Goal: Transaction & Acquisition: Book appointment/travel/reservation

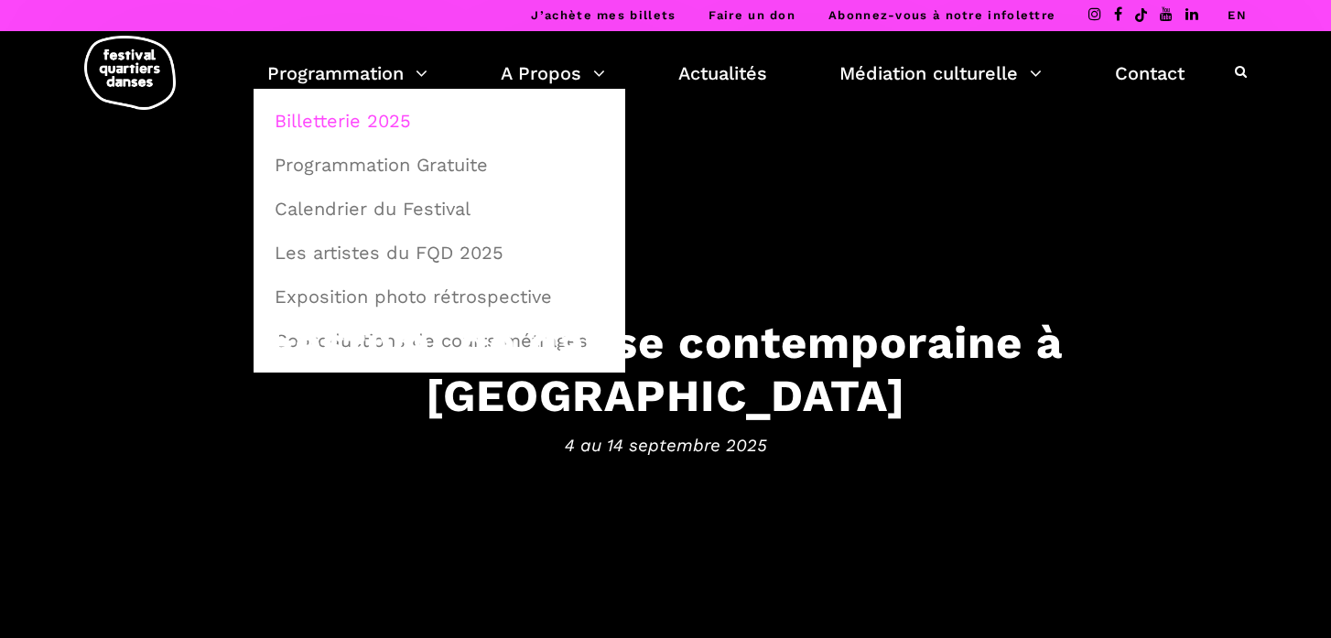
click at [358, 120] on link "Billetterie 2025" at bounding box center [440, 121] width 352 height 42
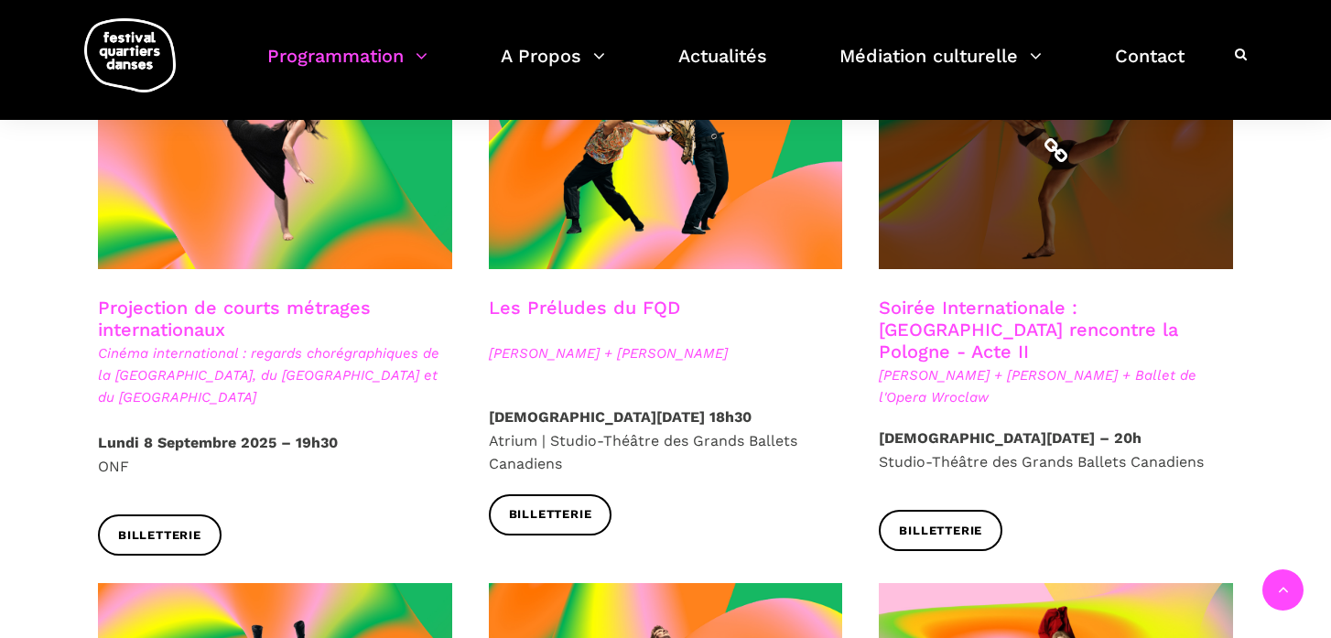
scroll to position [1627, 0]
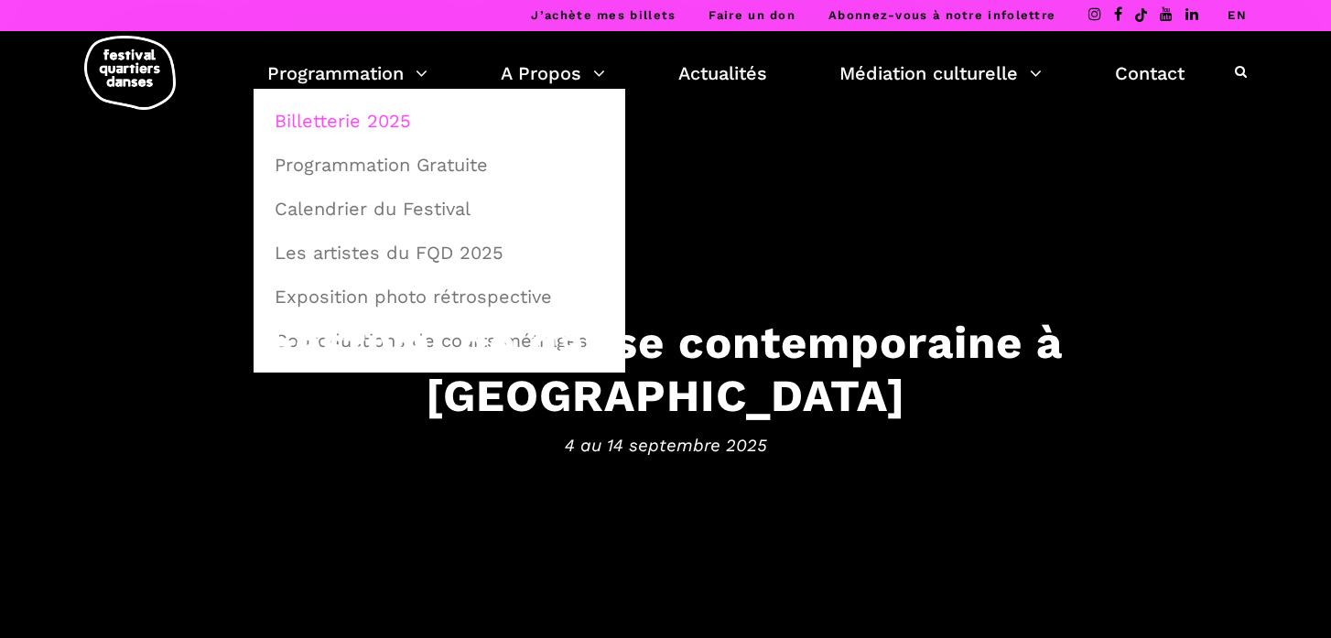
click at [373, 126] on link "Billetterie 2025" at bounding box center [440, 121] width 352 height 42
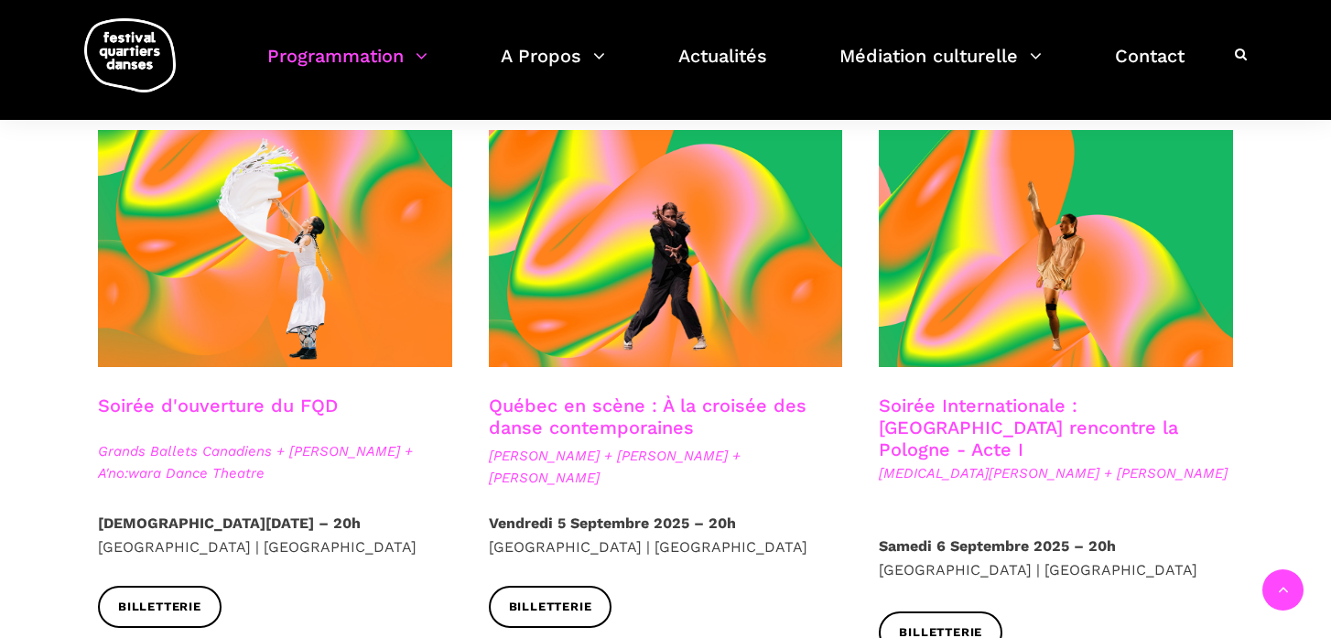
scroll to position [476, 0]
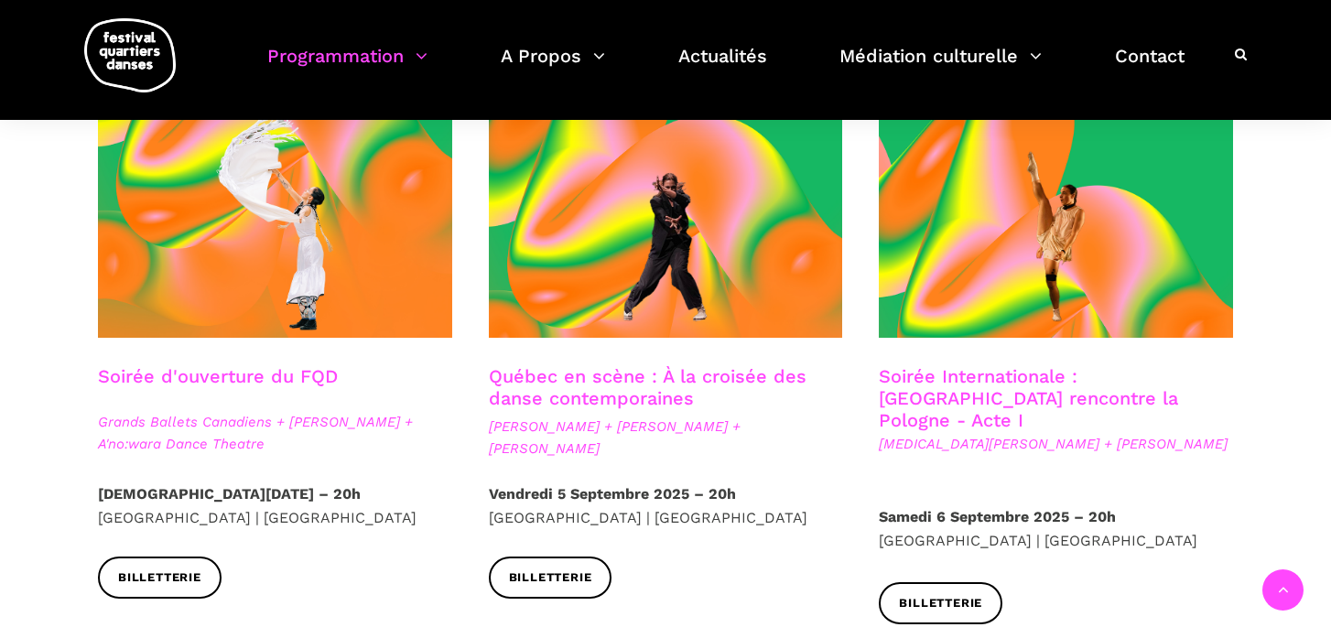
click at [975, 376] on link "Soirée Internationale : Montréal rencontre la Pologne - Acte I" at bounding box center [1028, 398] width 299 height 66
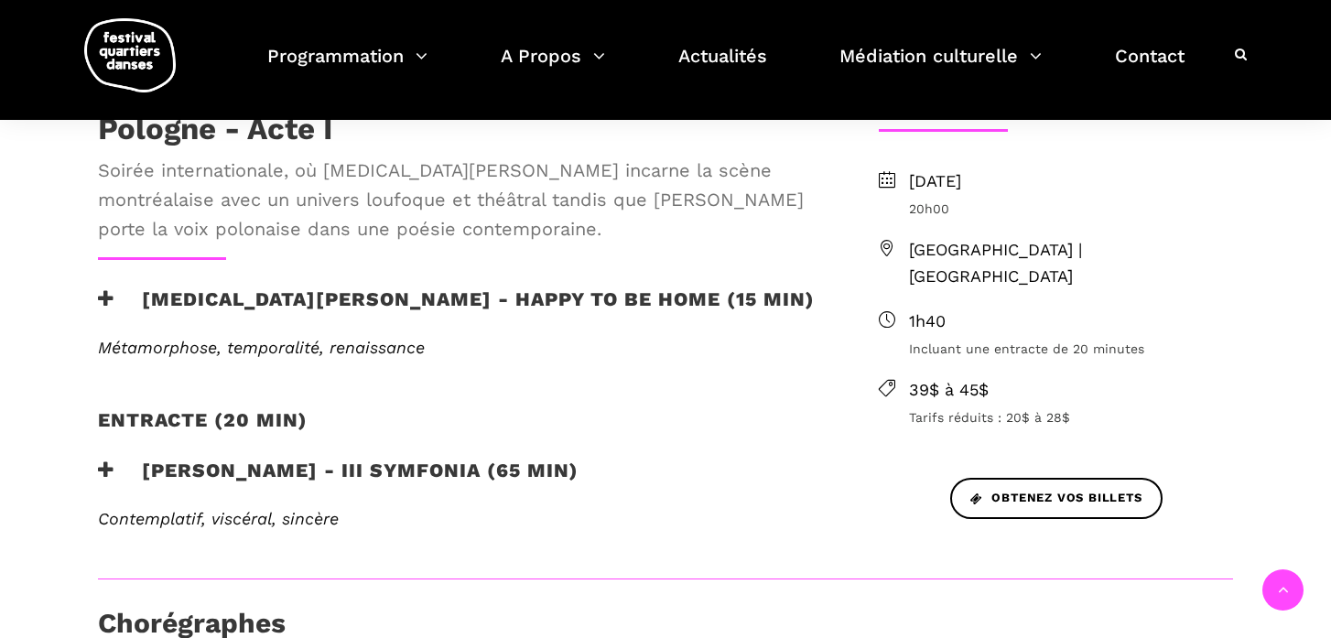
scroll to position [588, 0]
click at [219, 458] on h3 "Janusz Orlik - III Symfonia (65 min)" at bounding box center [338, 481] width 481 height 46
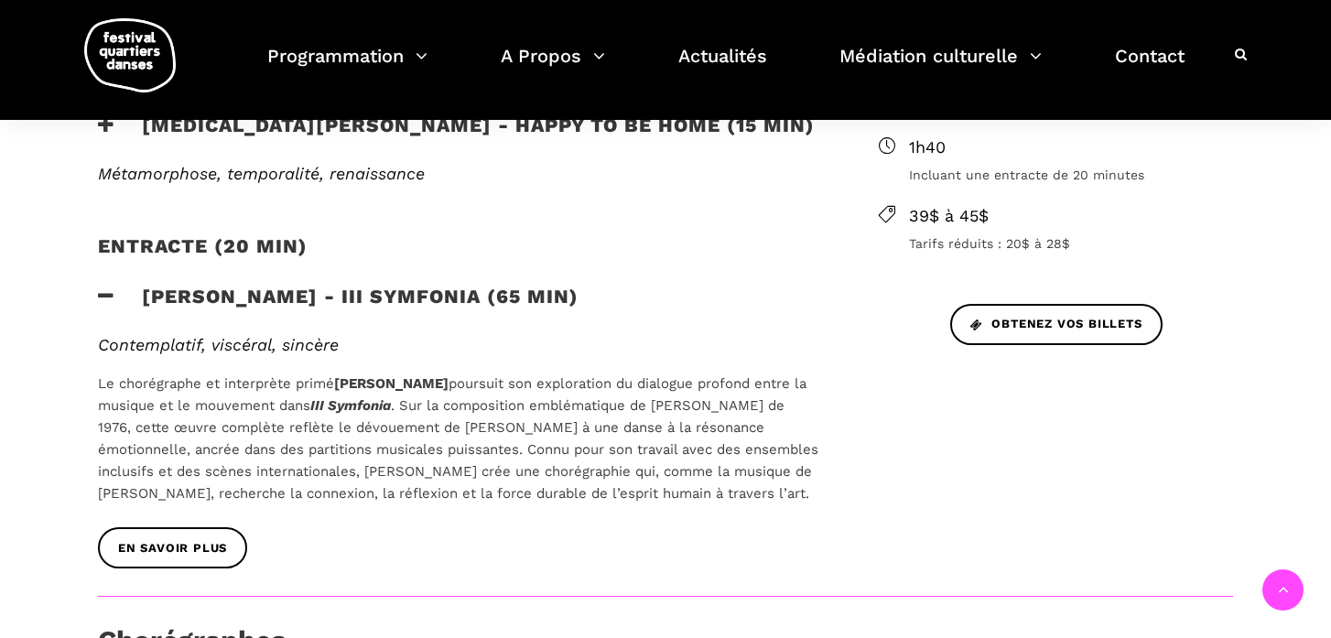
scroll to position [803, 0]
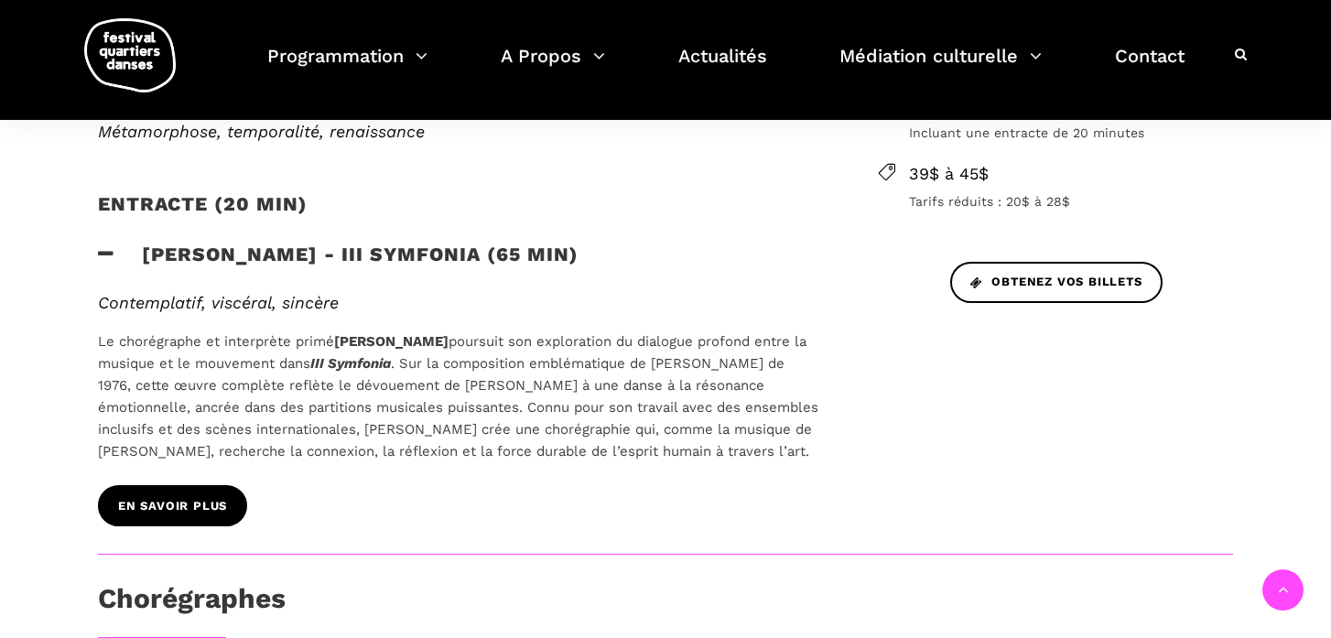
click at [179, 497] on span "En savoir plus" at bounding box center [172, 506] width 109 height 19
